Goal: Task Accomplishment & Management: Complete application form

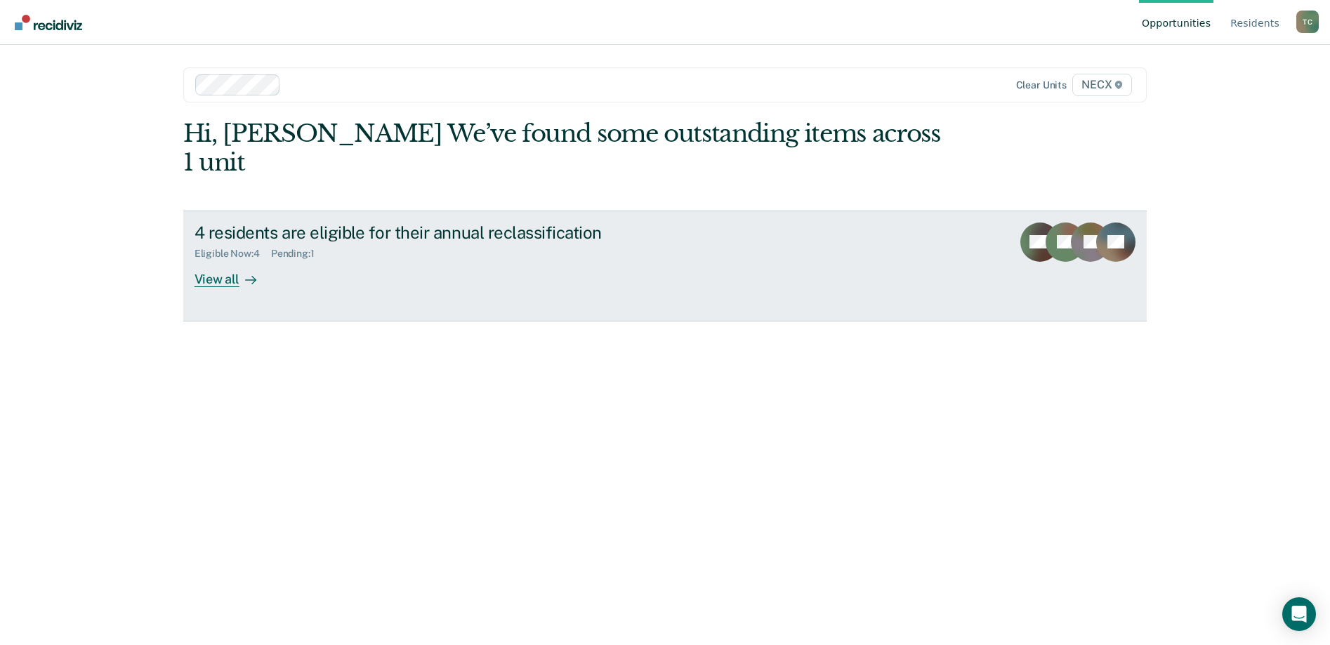
click at [210, 260] on div "View all" at bounding box center [234, 273] width 79 height 27
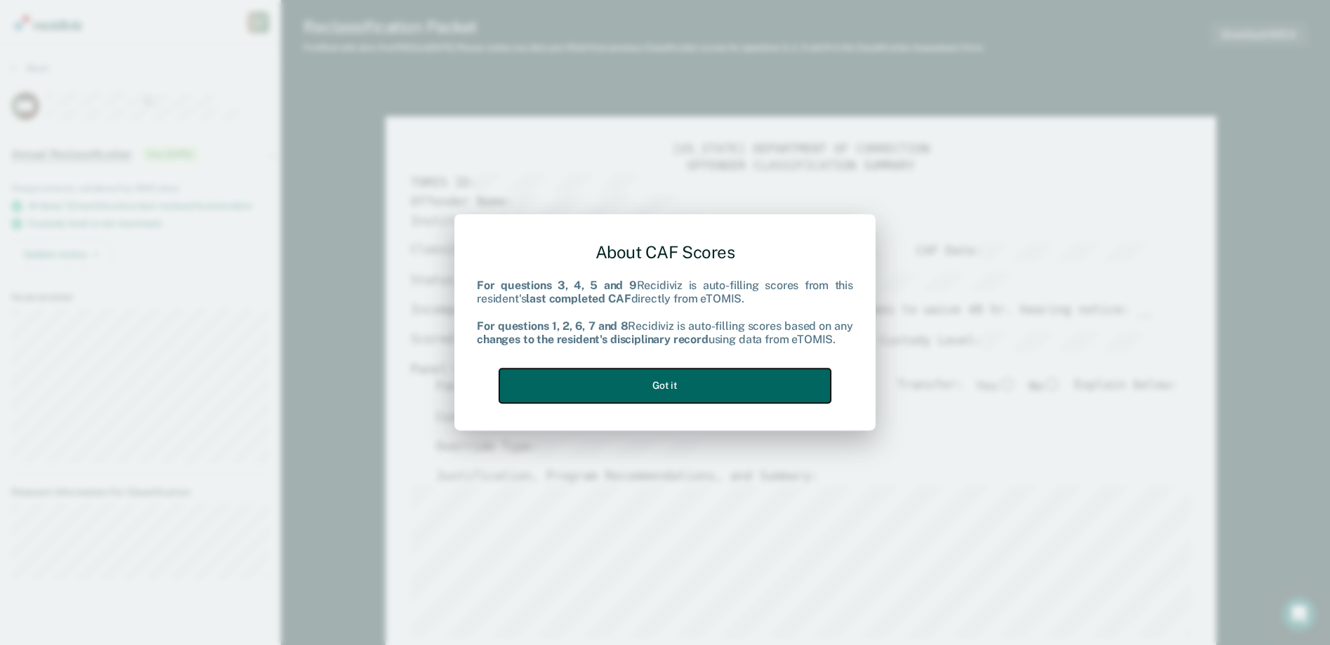
click at [730, 383] on button "Got it" at bounding box center [665, 386] width 332 height 34
click at [699, 381] on button "Got it" at bounding box center [665, 386] width 332 height 34
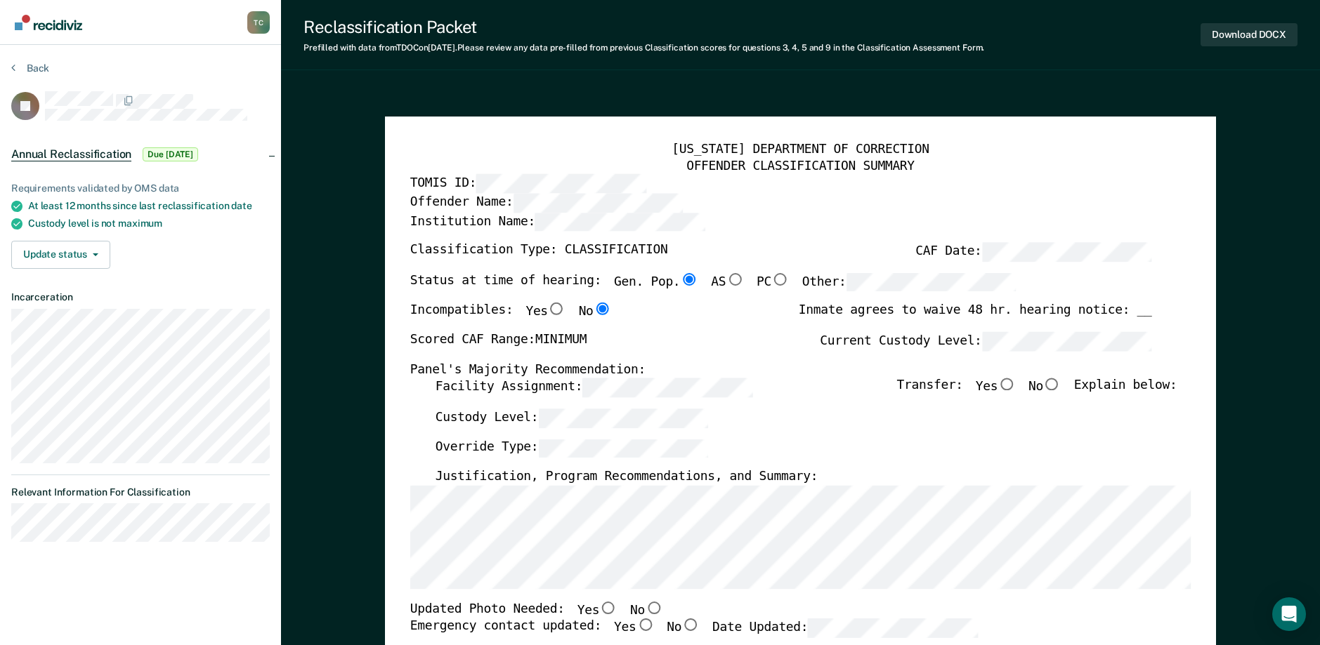
scroll to position [70, 0]
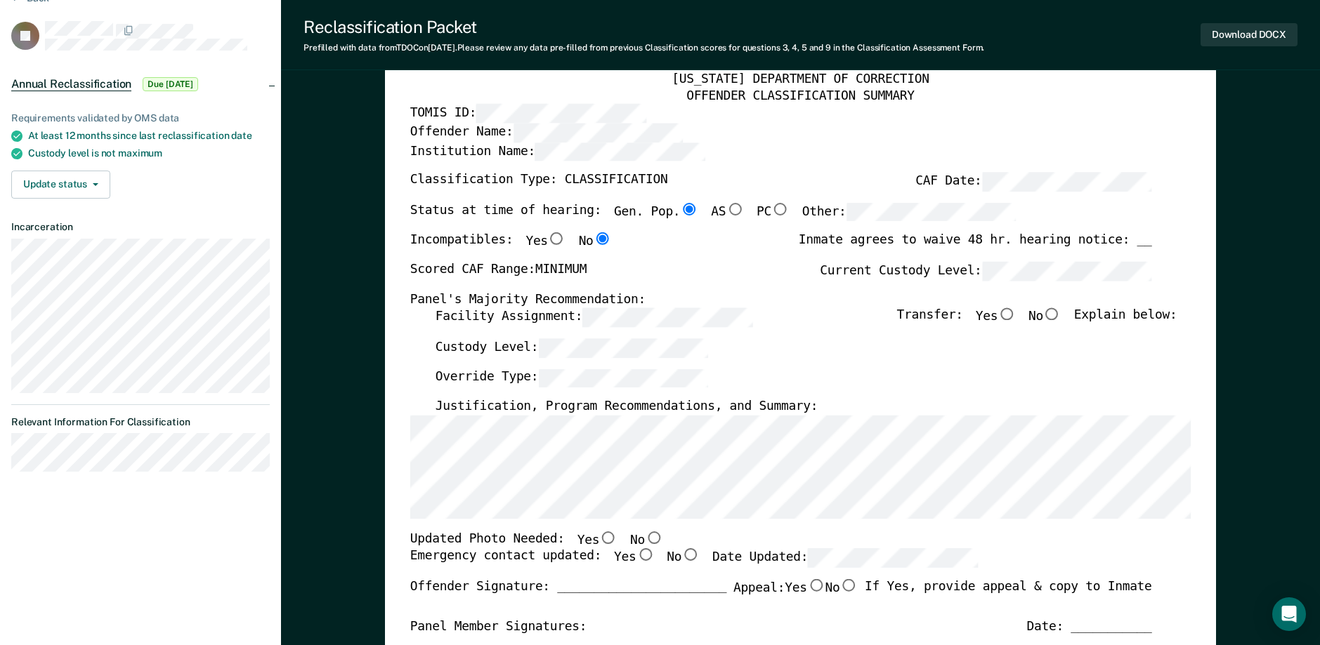
click at [1059, 315] on input "No" at bounding box center [1052, 314] width 18 height 13
type textarea "x"
radio input "true"
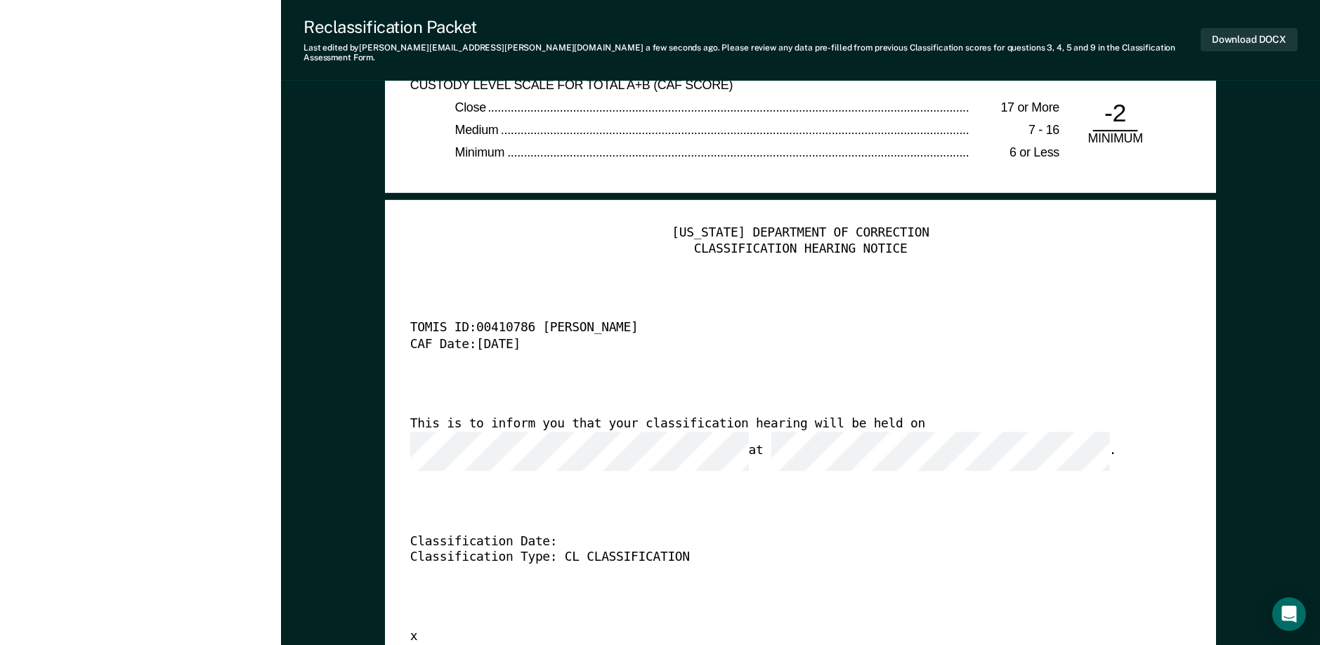
scroll to position [3301, 0]
click at [1247, 33] on button "Download DOCX" at bounding box center [1248, 39] width 97 height 23
type textarea "x"
